Goal: Check status: Check status

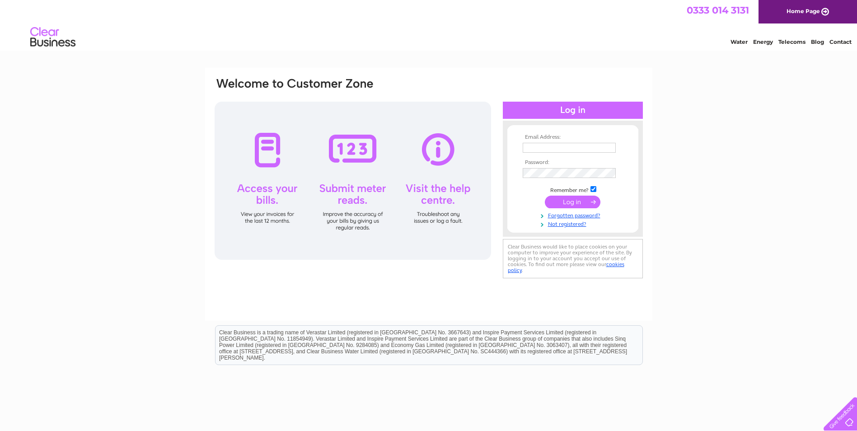
type input "[PERSON_NAME][EMAIL_ADDRESS][PERSON_NAME][DOMAIN_NAME]"
click at [572, 205] on input "submit" at bounding box center [573, 202] width 56 height 13
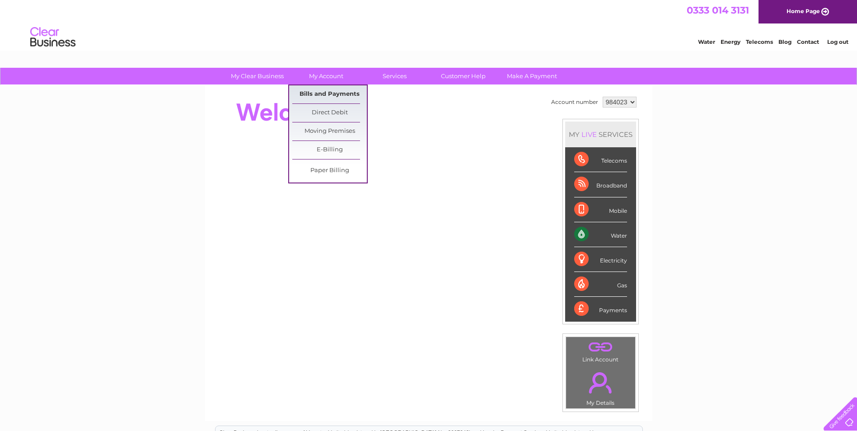
click at [331, 91] on link "Bills and Payments" at bounding box center [329, 94] width 75 height 18
